Goal: Task Accomplishment & Management: Complete application form

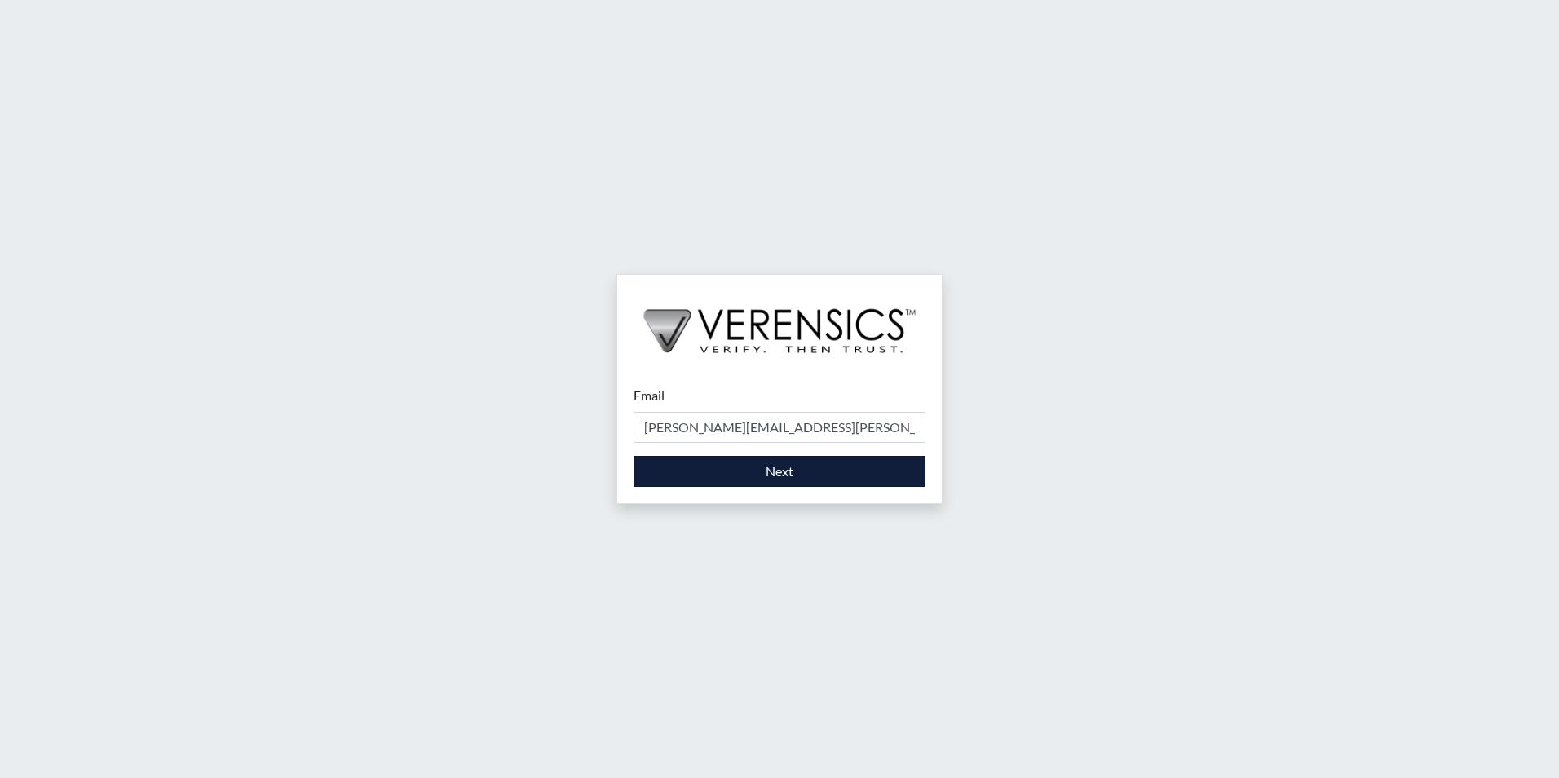
type input "[PERSON_NAME][EMAIL_ADDRESS][PERSON_NAME][DOMAIN_NAME]"
click at [829, 473] on button "Next" at bounding box center [780, 471] width 292 height 31
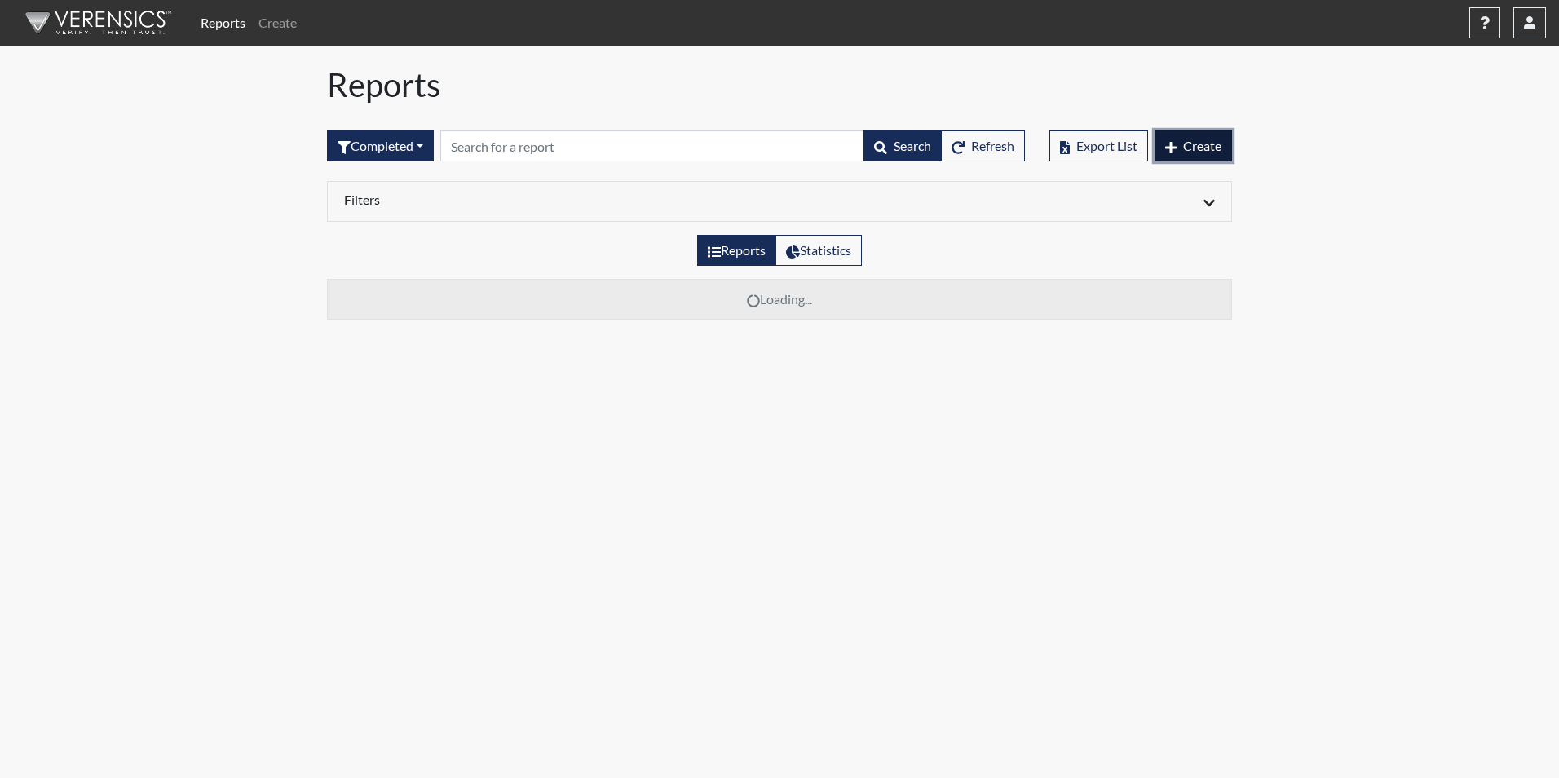
click at [1213, 148] on span "Create" at bounding box center [1202, 145] width 38 height 15
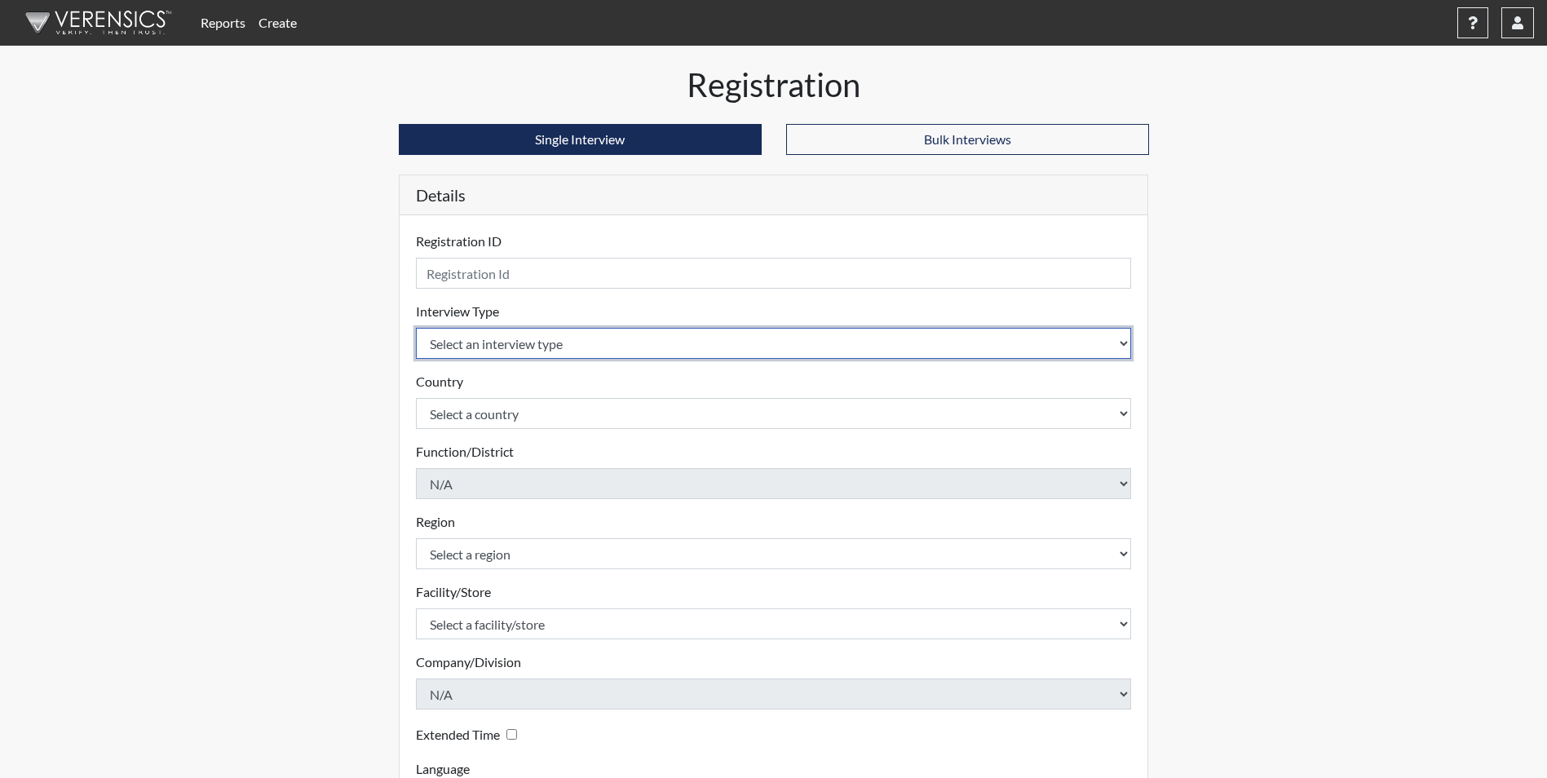
click at [1125, 343] on select "Select an interview type Corrections Pre-Employment" at bounding box center [774, 343] width 716 height 31
select select "ff733e93-e1bf-11ea-9c9f-0eff0cf7eb8f"
click at [416, 328] on select "Select an interview type Corrections Pre-Employment" at bounding box center [774, 343] width 716 height 31
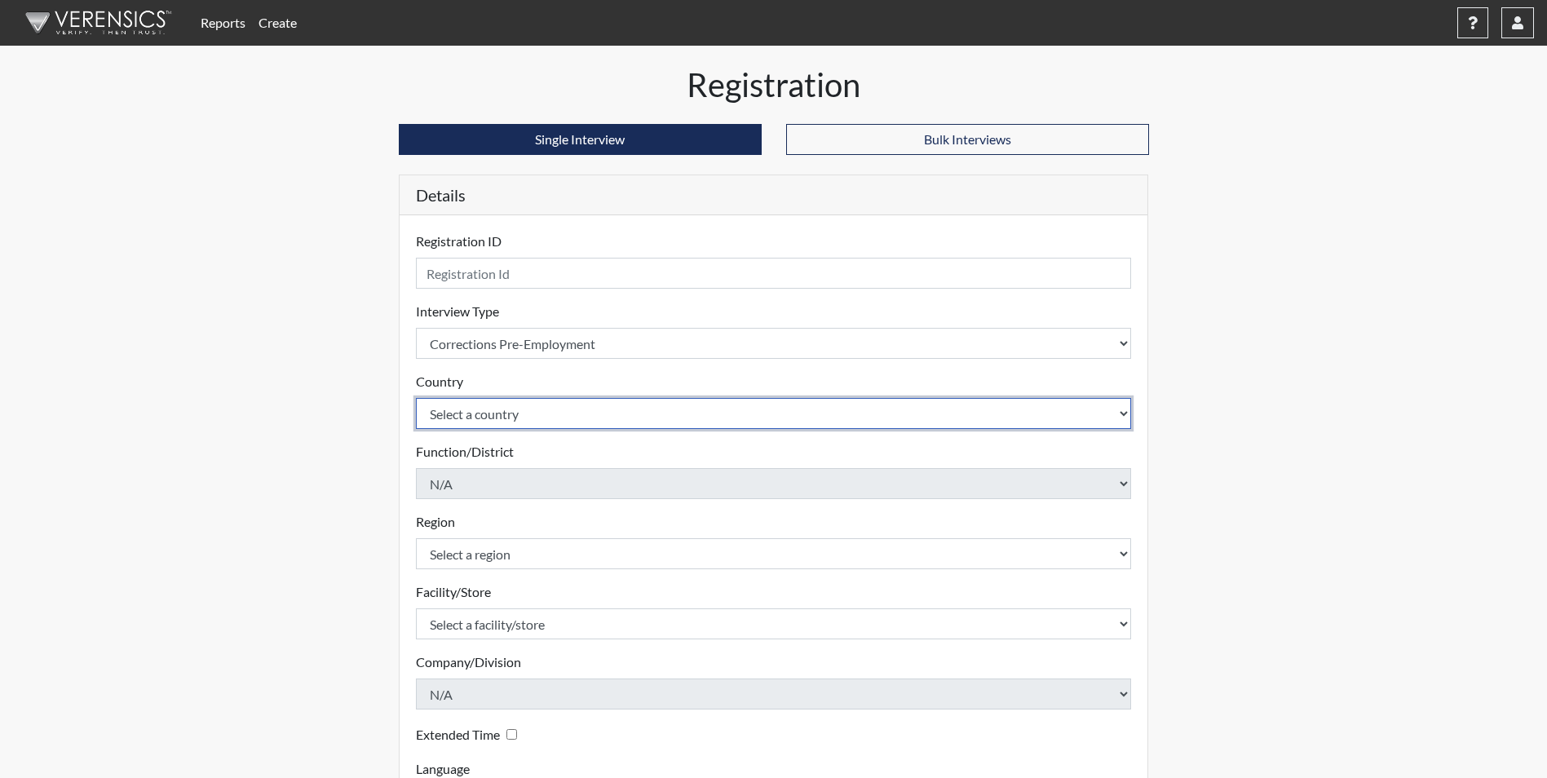
click at [1128, 413] on select "Select a country [GEOGRAPHIC_DATA] [GEOGRAPHIC_DATA]" at bounding box center [774, 413] width 716 height 31
select select "united-states-of-[GEOGRAPHIC_DATA]"
click at [416, 398] on select "Select a country [GEOGRAPHIC_DATA] [GEOGRAPHIC_DATA]" at bounding box center [774, 413] width 716 height 31
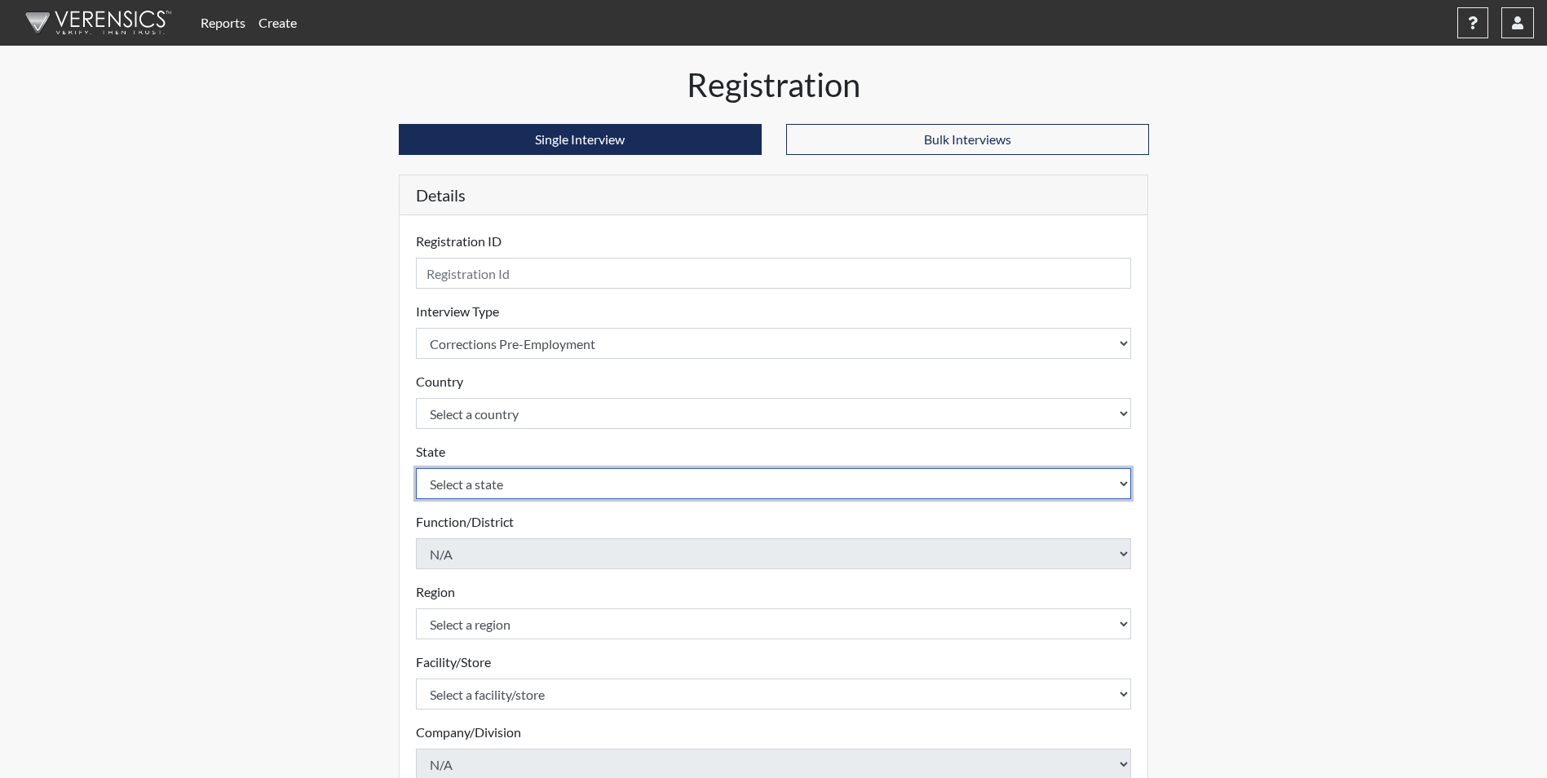
click at [1127, 486] on select "Select a state [US_STATE] [US_STATE] [US_STATE] [US_STATE] [US_STATE] [US_STATE…" at bounding box center [774, 483] width 716 height 31
select select "GA"
click at [416, 468] on select "Select a state [US_STATE] [US_STATE] [US_STATE] [US_STATE] [US_STATE] [US_STATE…" at bounding box center [774, 483] width 716 height 31
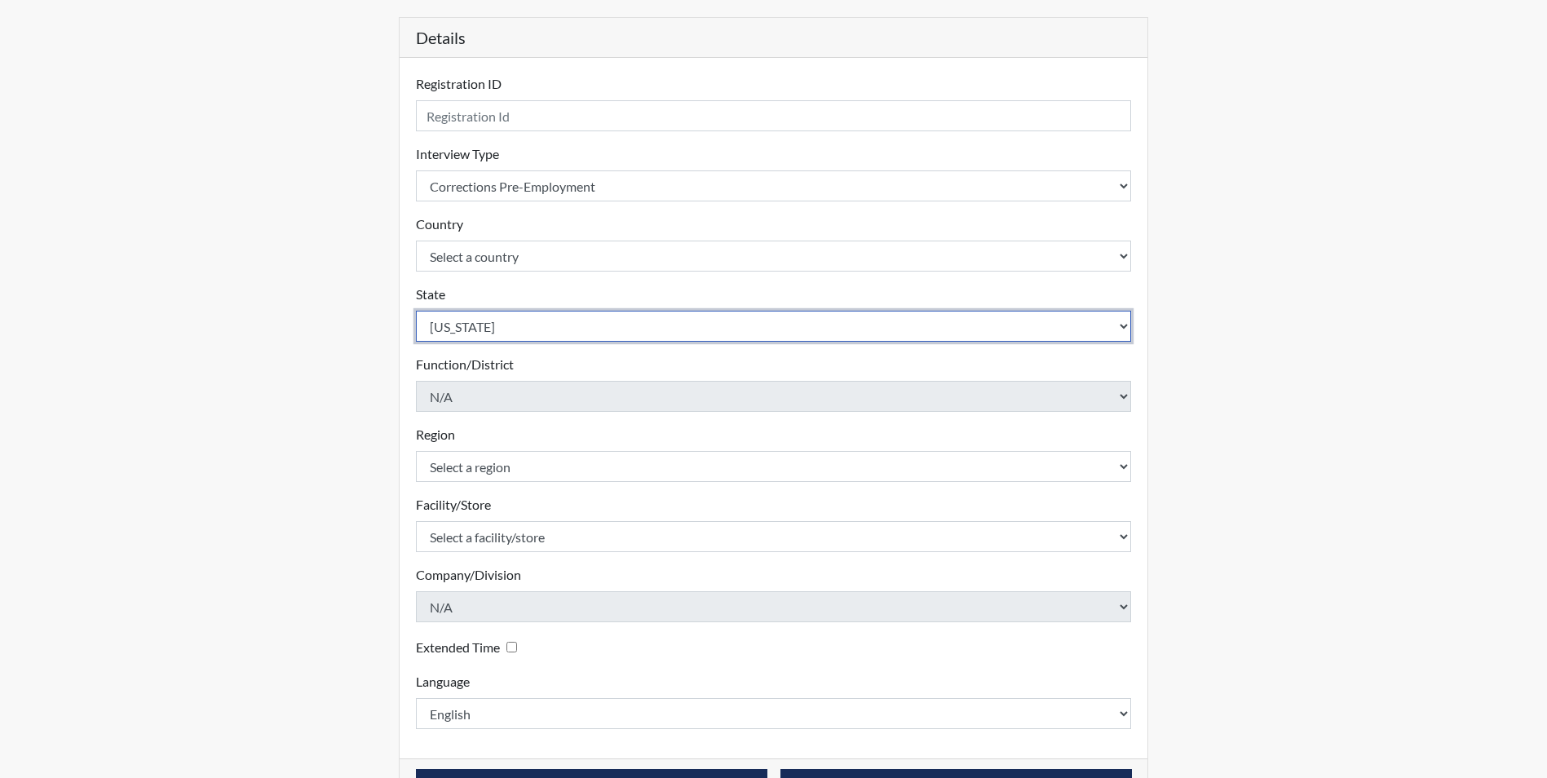
scroll to position [163, 0]
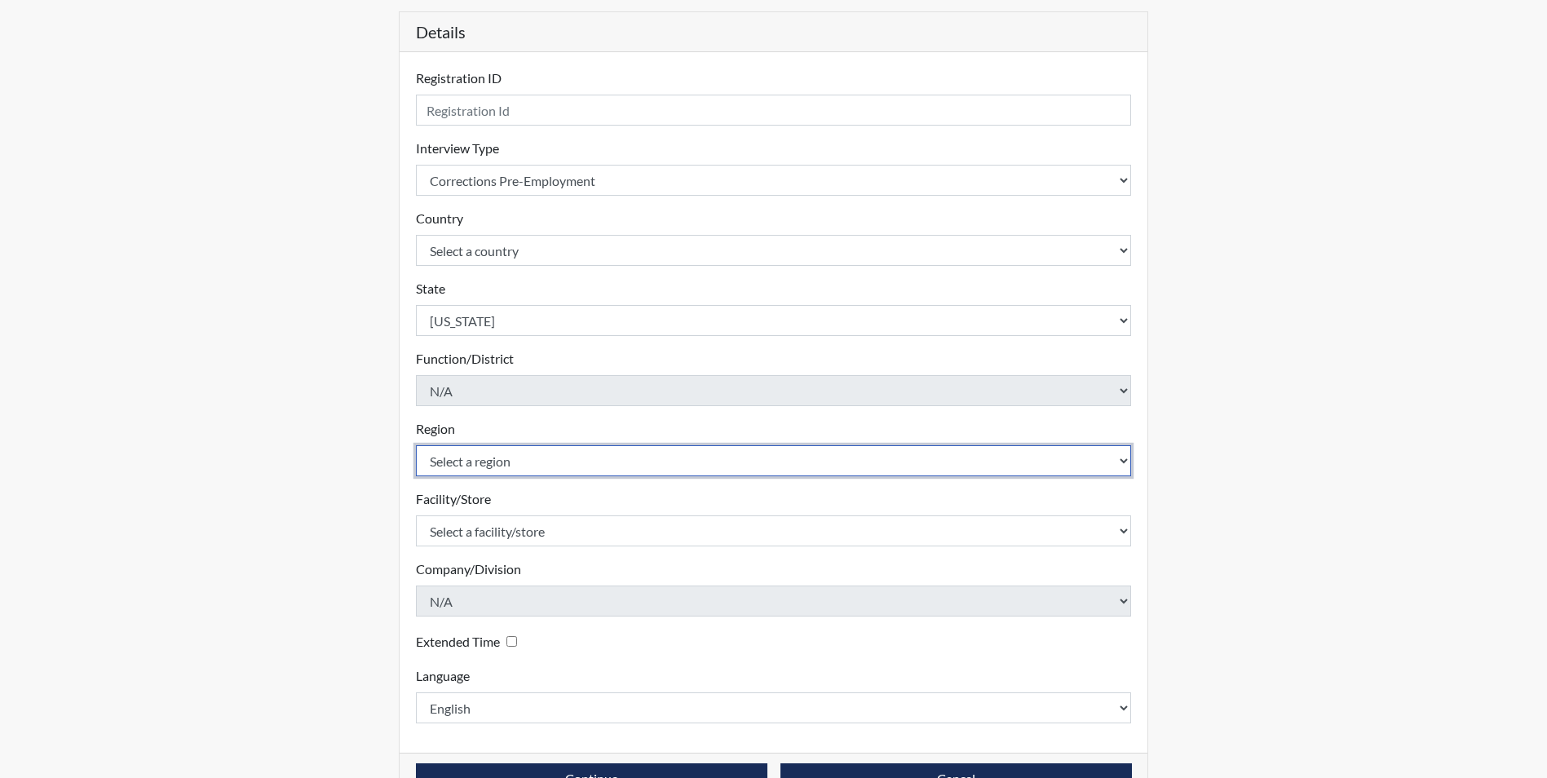
click at [1128, 458] on select "Select a region [GEOGRAPHIC_DATA] Southwest Region" at bounding box center [774, 460] width 716 height 31
select select "51976826-f18e-4b67-8d3b-b0a0fa2f97ff"
click at [416, 445] on select "Select a region [GEOGRAPHIC_DATA] Southwest Region" at bounding box center [774, 460] width 716 height 31
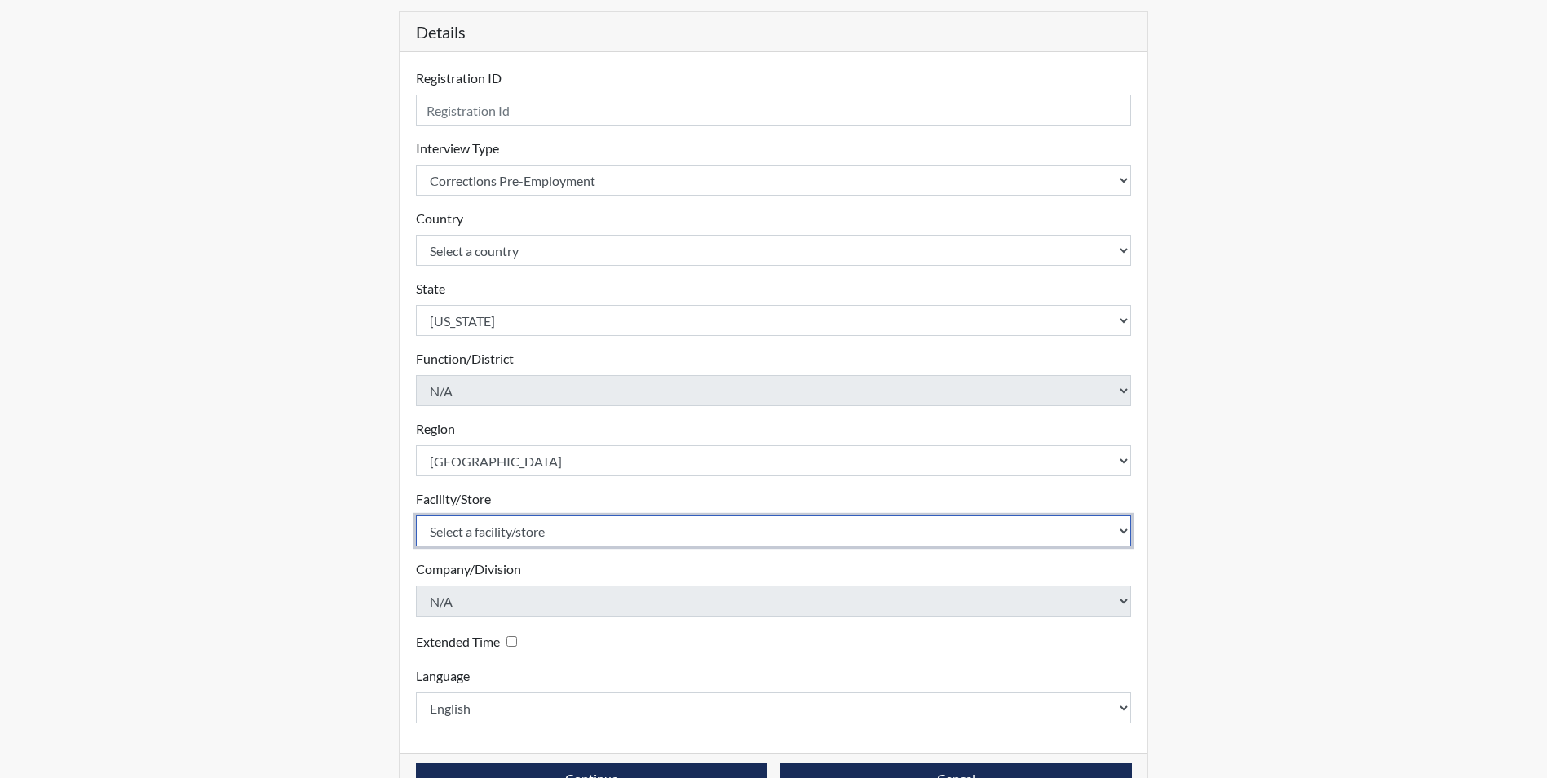
click at [1128, 533] on select "Select a facility/store [PERSON_NAME]" at bounding box center [774, 530] width 716 height 31
select select "8e910059-186f-4f58-84aa-e2c3cd0b85af"
click at [416, 515] on select "Select a facility/store [PERSON_NAME]" at bounding box center [774, 530] width 716 height 31
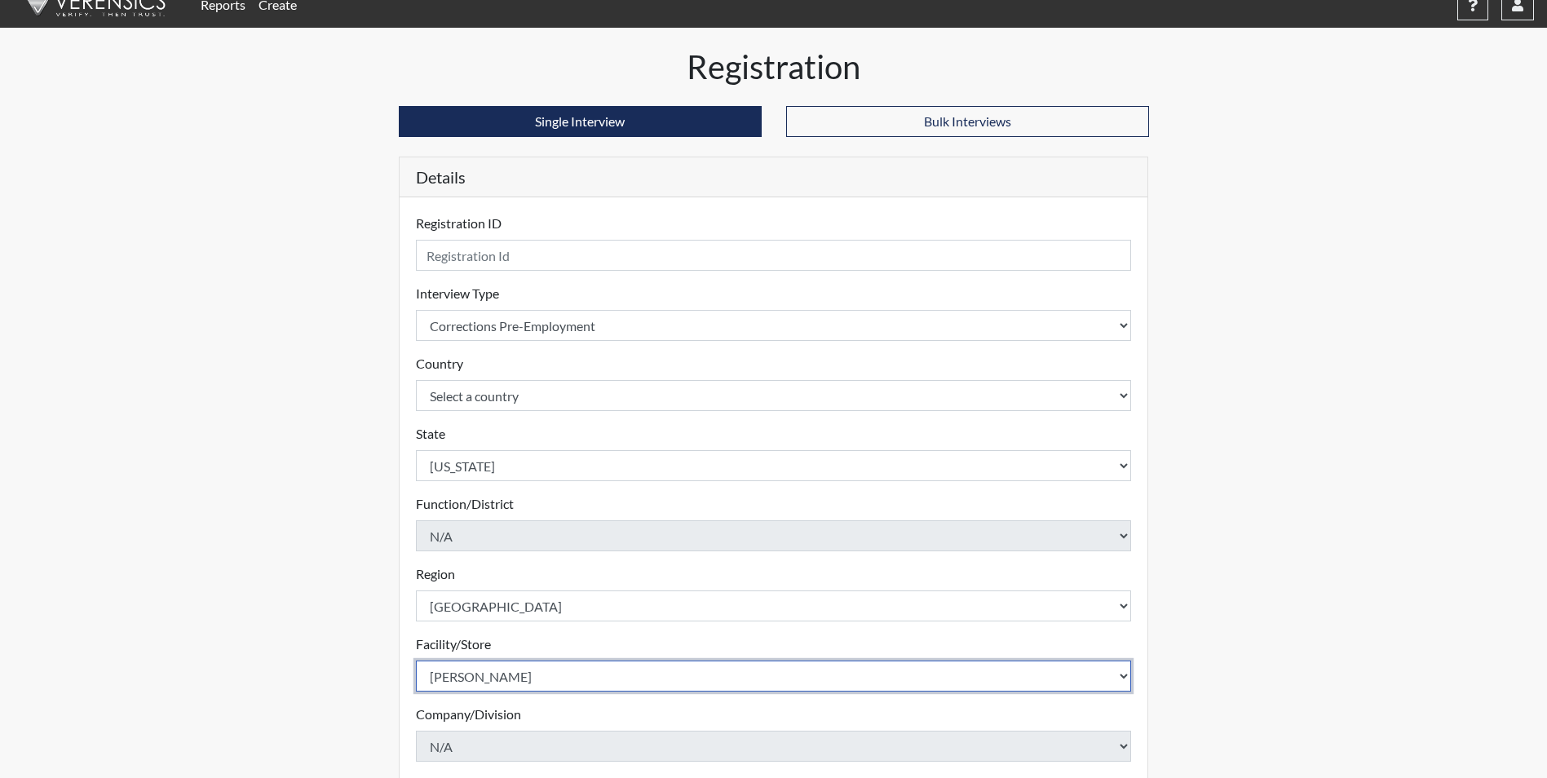
scroll to position [0, 0]
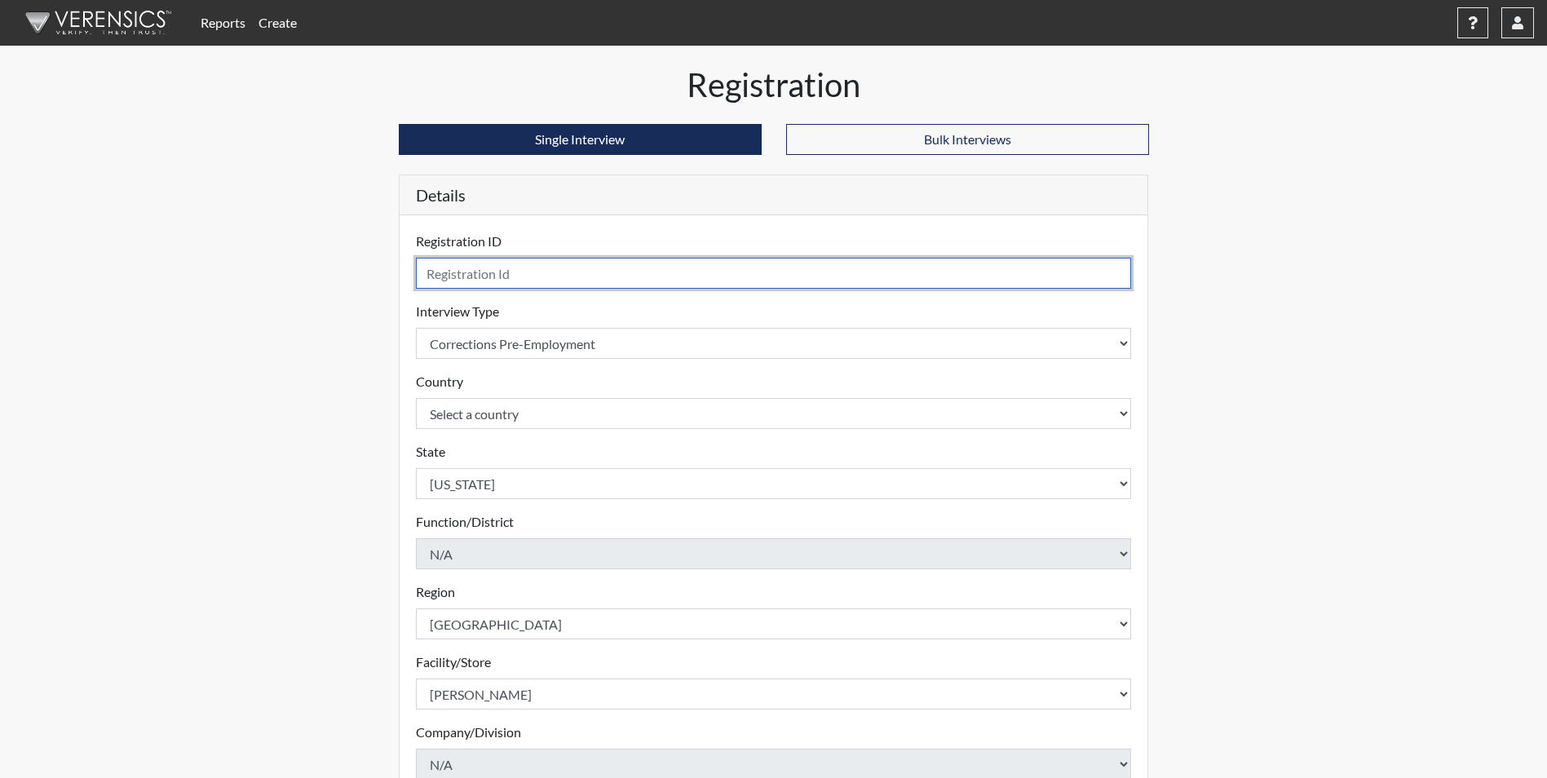
click at [537, 272] on input "text" at bounding box center [774, 273] width 716 height 31
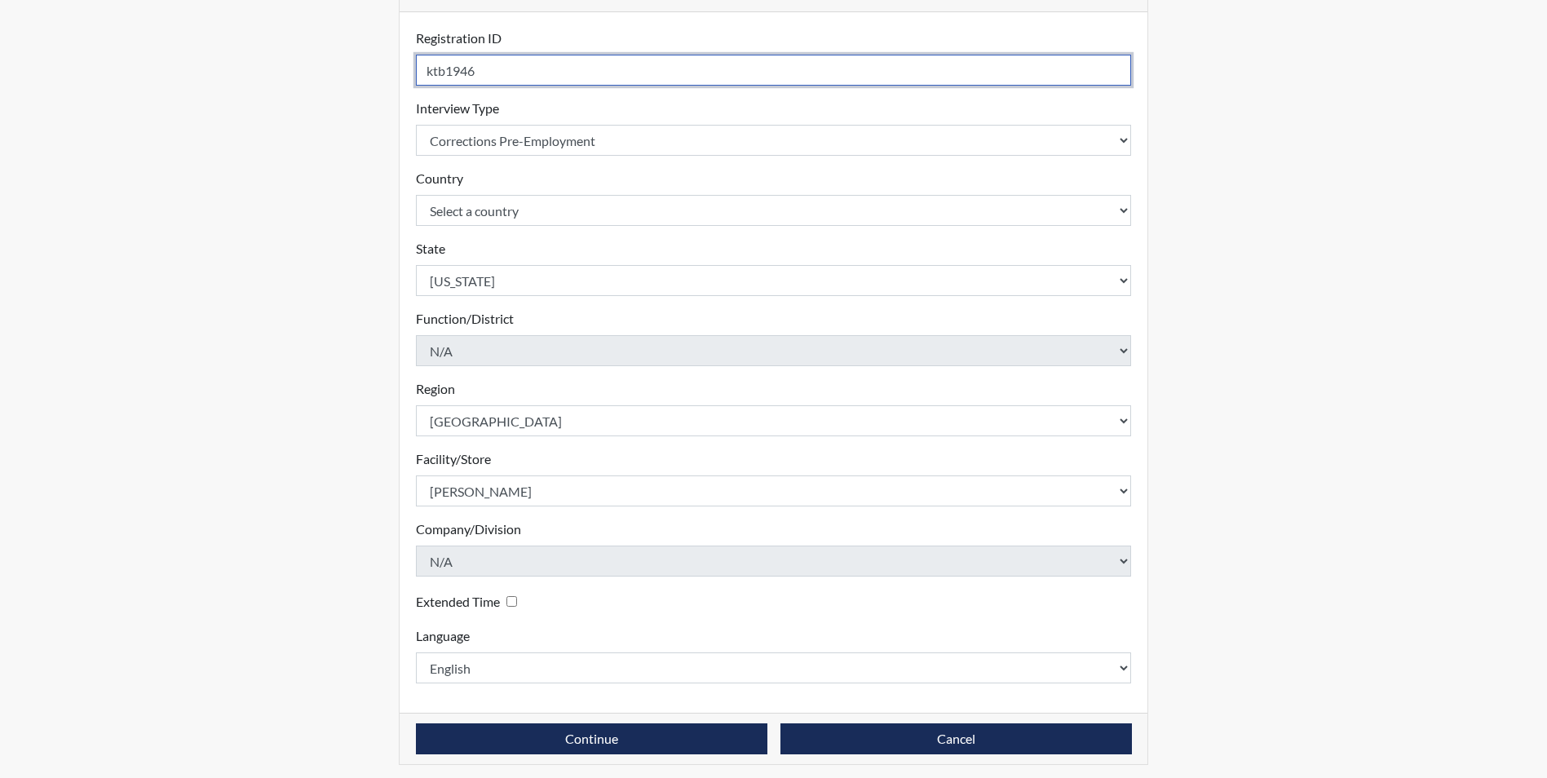
scroll to position [210, 0]
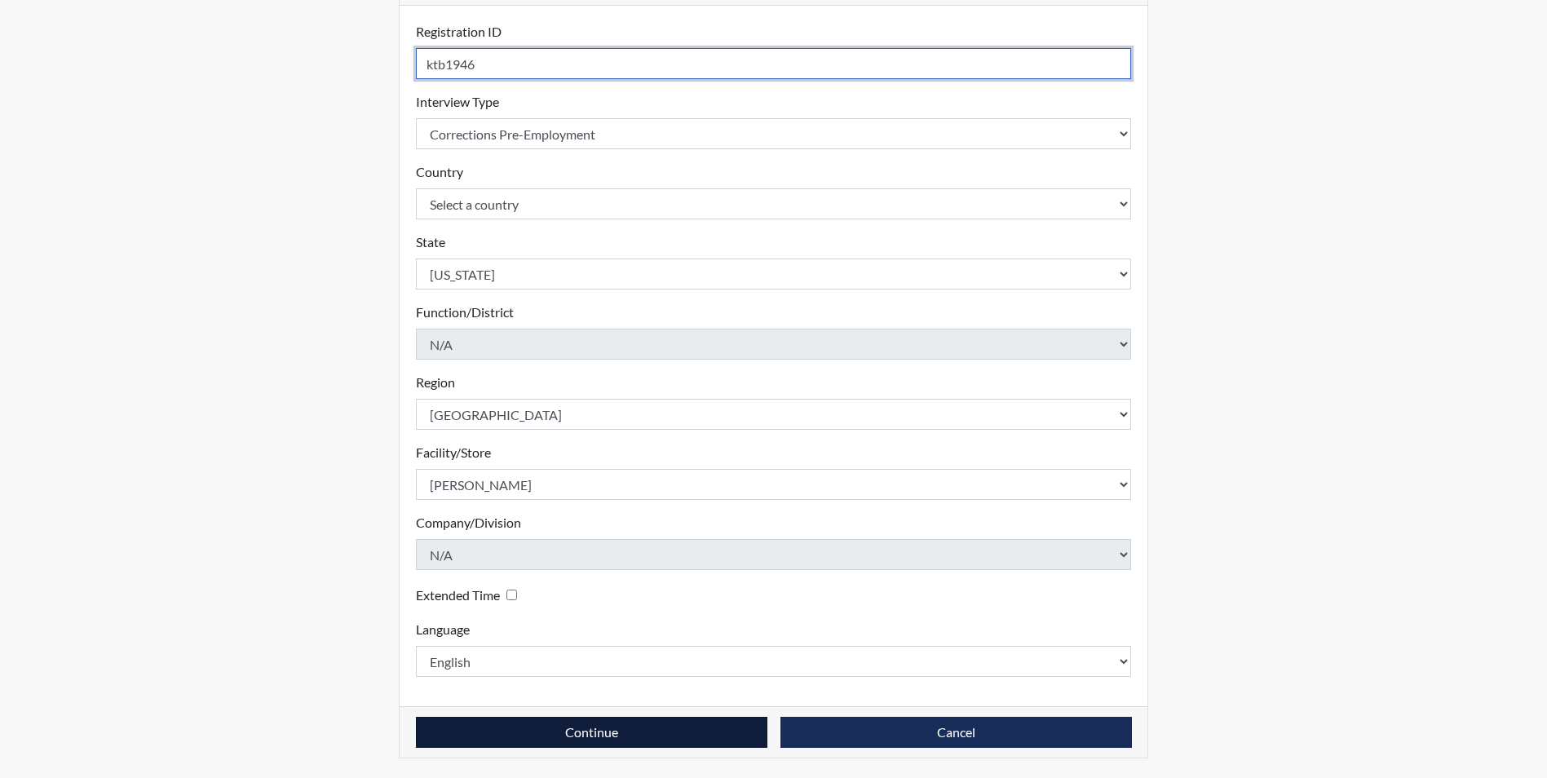
type input "ktb1946"
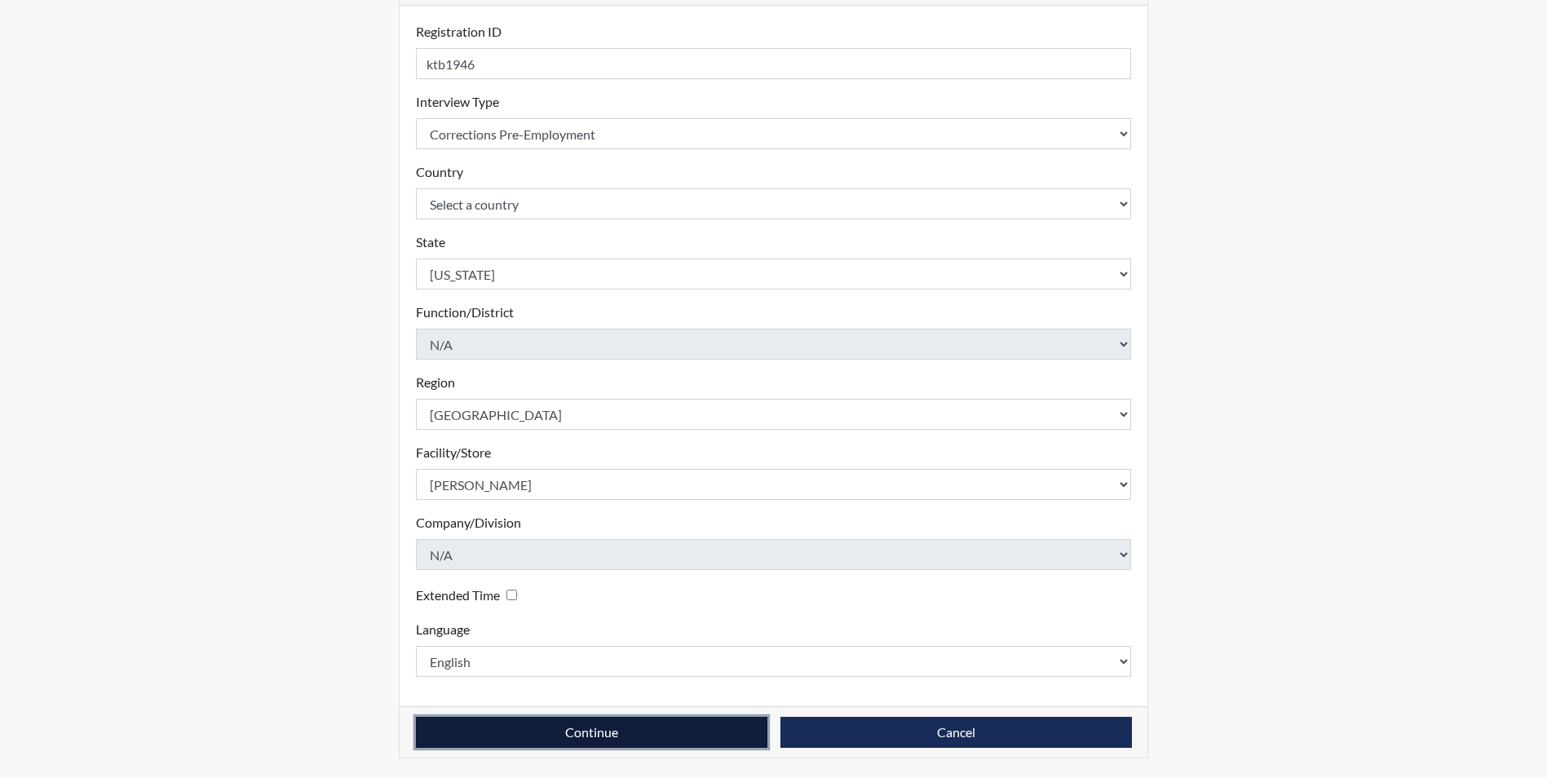
click at [704, 735] on button "Continue" at bounding box center [592, 732] width 352 height 31
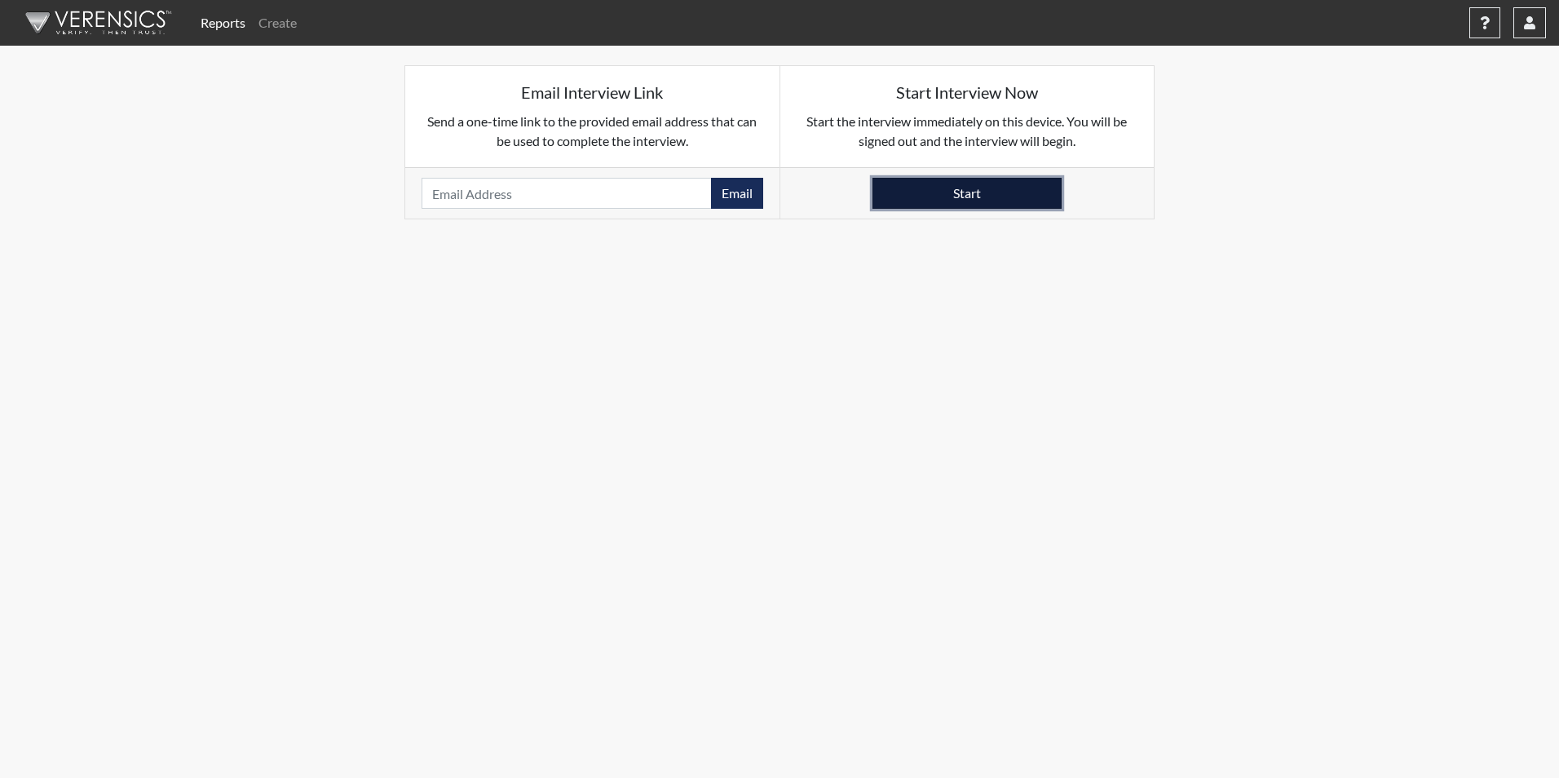
click at [927, 197] on button "Start" at bounding box center [967, 193] width 189 height 31
